Goal: Task Accomplishment & Management: Complete application form

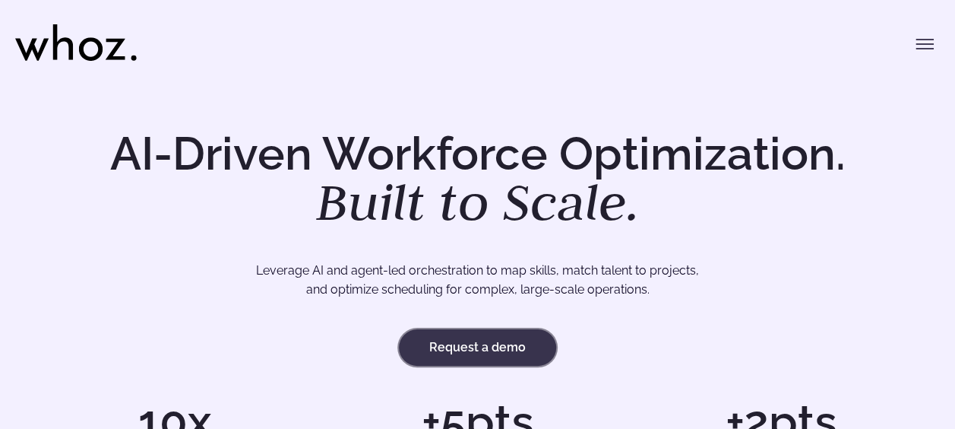
click at [467, 346] on link "Request a demo" at bounding box center [477, 347] width 157 height 36
click at [921, 43] on icon "Toggle menu" at bounding box center [925, 44] width 18 height 18
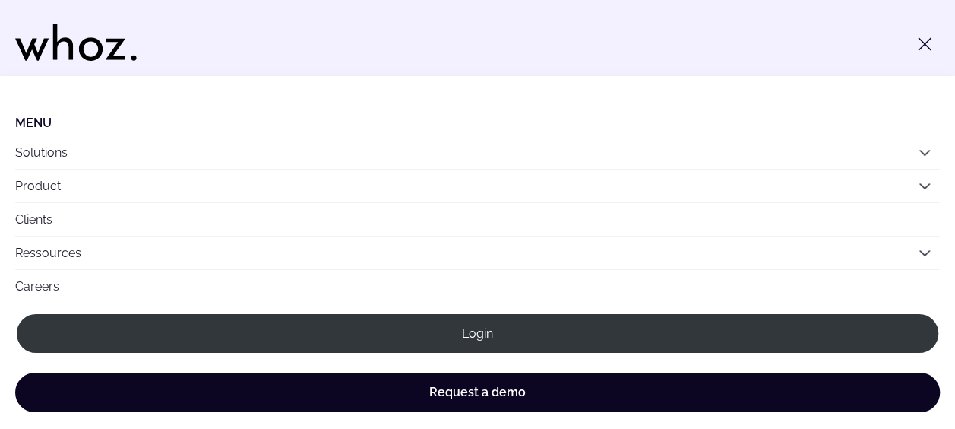
click at [921, 43] on icon "Toggle menu" at bounding box center [925, 44] width 18 height 18
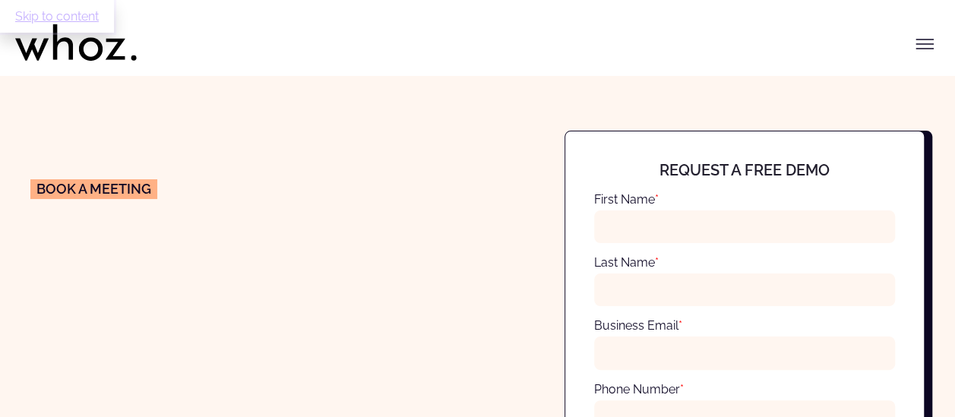
click at [47, 17] on link "Skip to content" at bounding box center [57, 16] width 114 height 33
click at [50, 11] on link "Skip to content" at bounding box center [57, 16] width 114 height 33
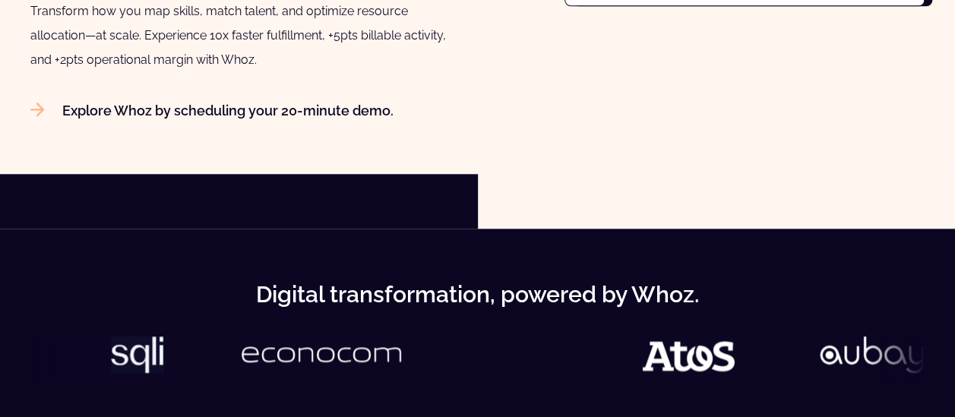
scroll to position [709, 0]
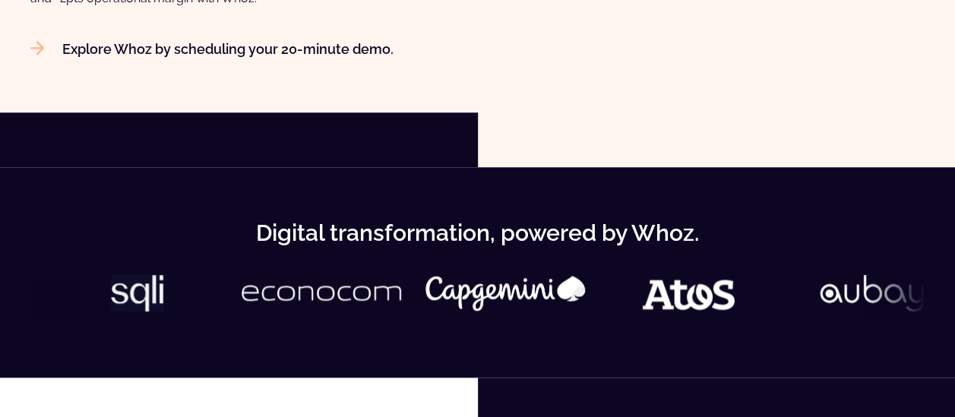
click at [0, 0] on img "Main" at bounding box center [0, 0] width 0 height 0
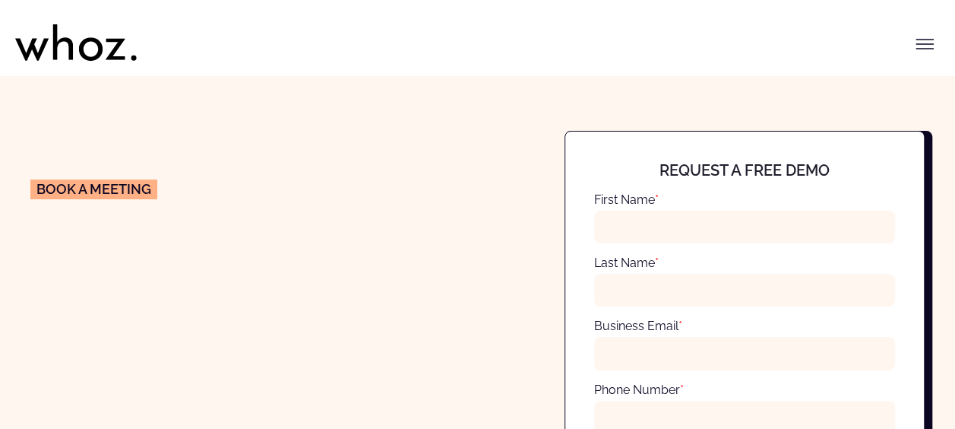
click at [919, 41] on icon "Toggle menu" at bounding box center [925, 44] width 18 height 18
click at [926, 44] on icon "Toggle menu" at bounding box center [924, 44] width 17 height 0
